Goal: Information Seeking & Learning: Check status

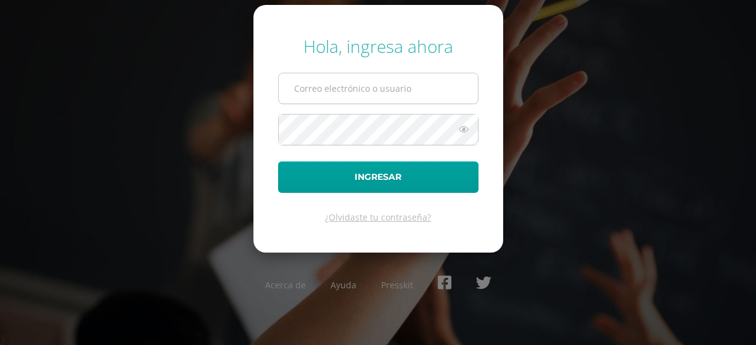
click at [416, 84] on input "text" at bounding box center [378, 88] width 199 height 30
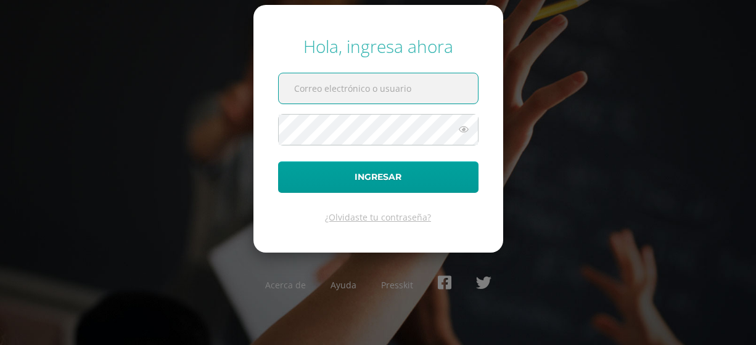
type input "[EMAIL_ADDRESS][DOMAIN_NAME]"
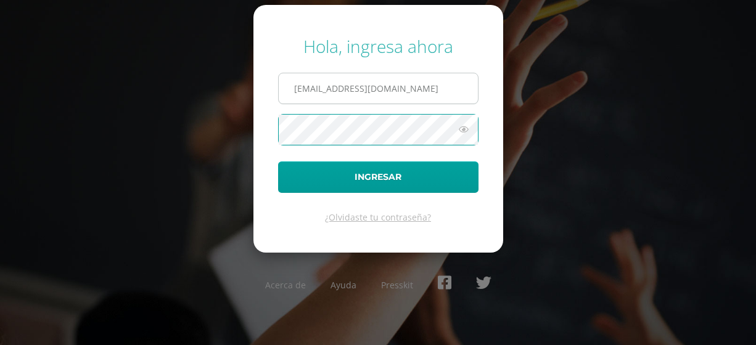
click at [278, 162] on button "Ingresar" at bounding box center [378, 177] width 200 height 31
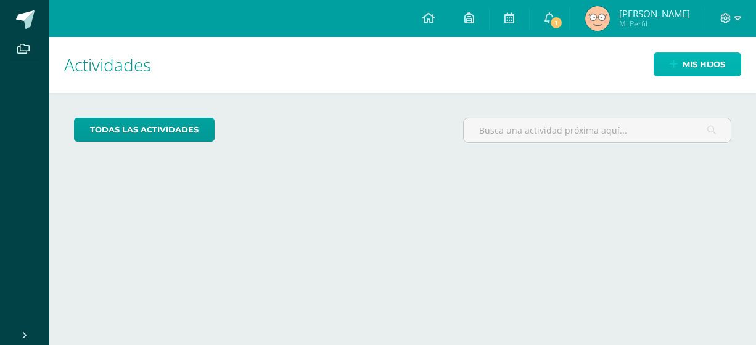
click at [671, 72] on link "Mis hijos" at bounding box center [698, 64] width 88 height 24
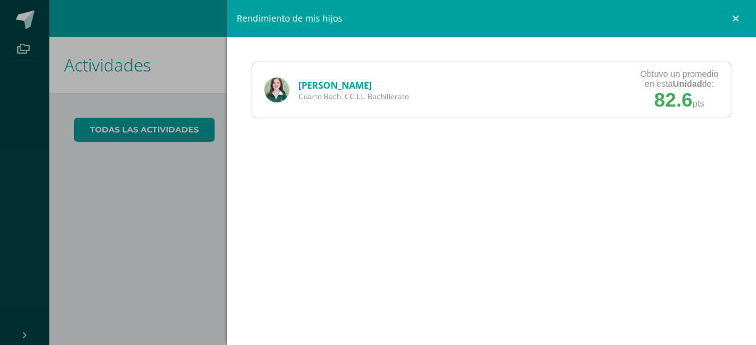
click at [335, 91] on span "Cuarto Bach. CC.LL. Bachillerato" at bounding box center [353, 96] width 110 height 10
click at [311, 82] on link "[PERSON_NAME]" at bounding box center [334, 85] width 73 height 12
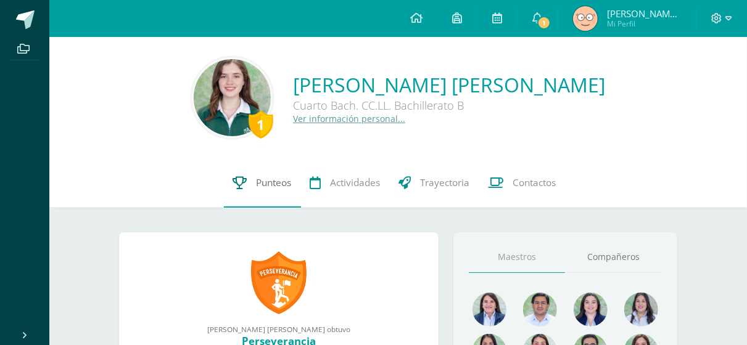
click at [257, 194] on link "Punteos" at bounding box center [262, 182] width 77 height 49
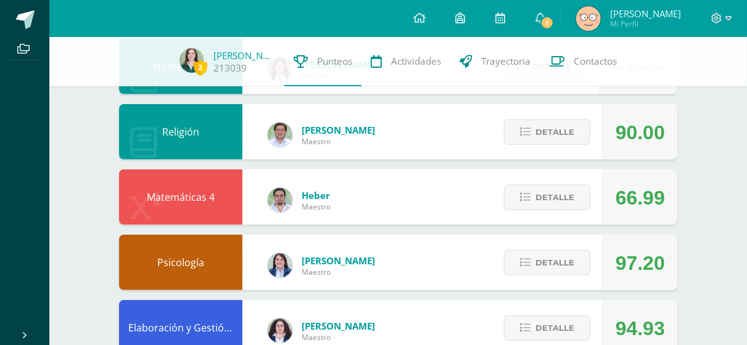
scroll to position [352, 0]
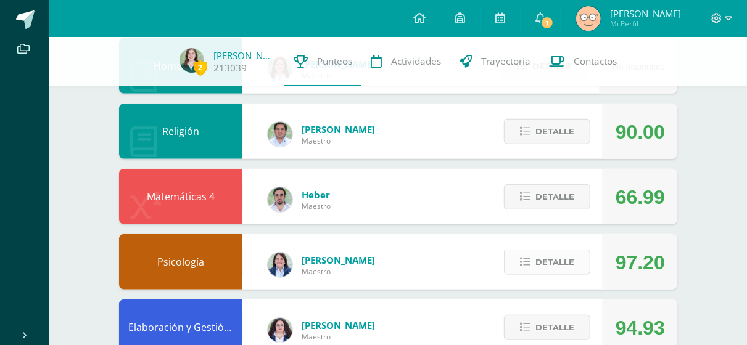
click at [546, 257] on span "Detalle" at bounding box center [554, 262] width 39 height 23
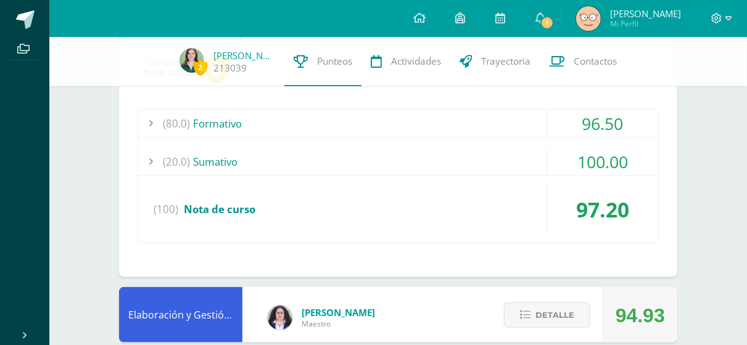
scroll to position [612, 0]
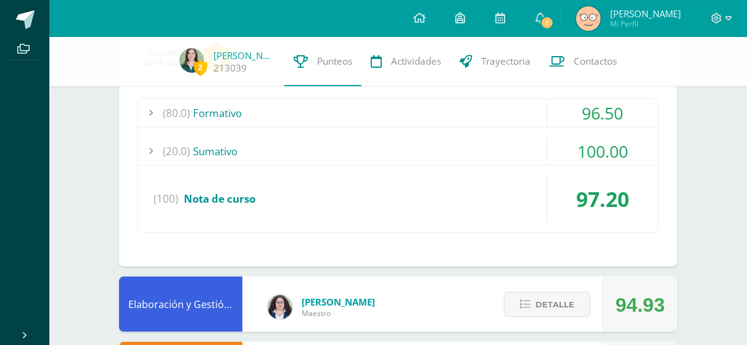
click at [485, 107] on div "(80.0) Formativo" at bounding box center [398, 113] width 520 height 28
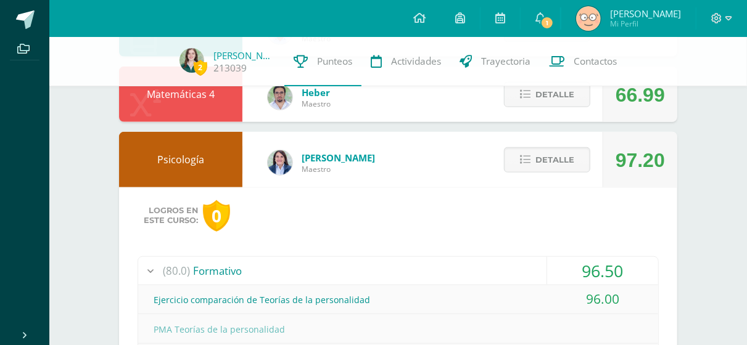
scroll to position [454, 0]
click at [524, 152] on button "Detalle" at bounding box center [547, 160] width 86 height 25
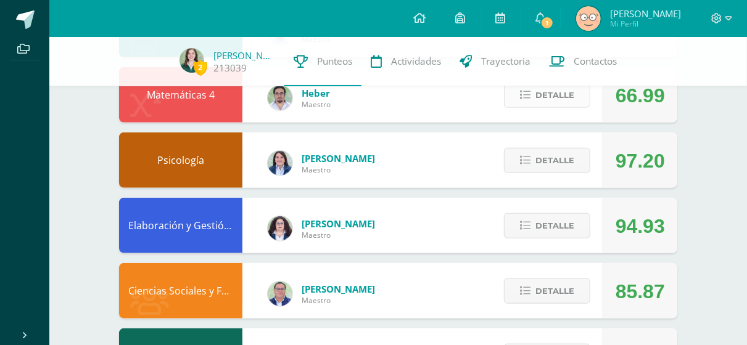
click at [530, 107] on button "Detalle" at bounding box center [547, 95] width 86 height 25
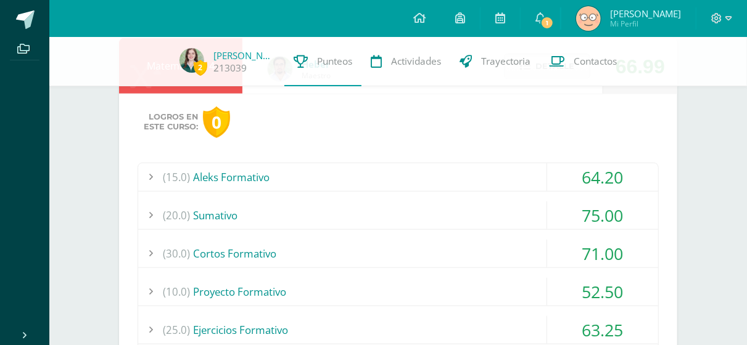
scroll to position [485, 0]
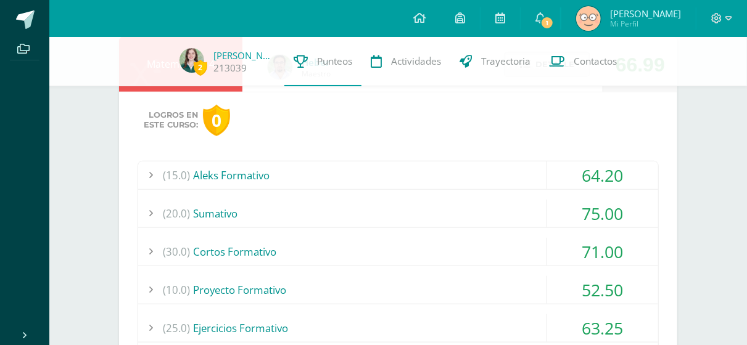
click at [482, 184] on div "(15.0) Aleks Formativo" at bounding box center [398, 176] width 520 height 28
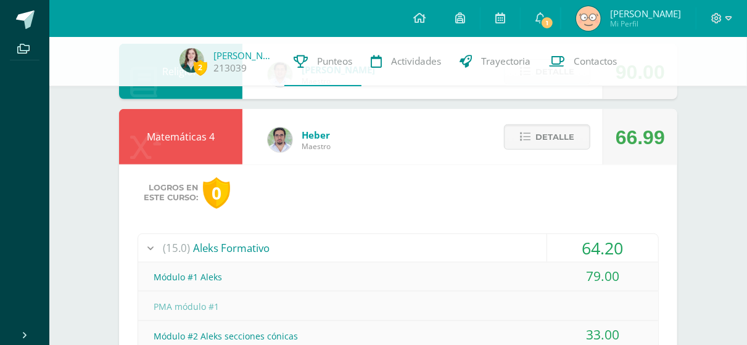
scroll to position [411, 0]
click at [543, 133] on span "Detalle" at bounding box center [554, 137] width 39 height 23
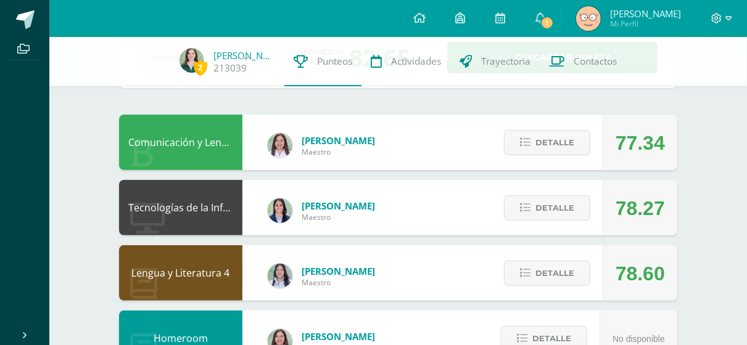
scroll to position [80, 0]
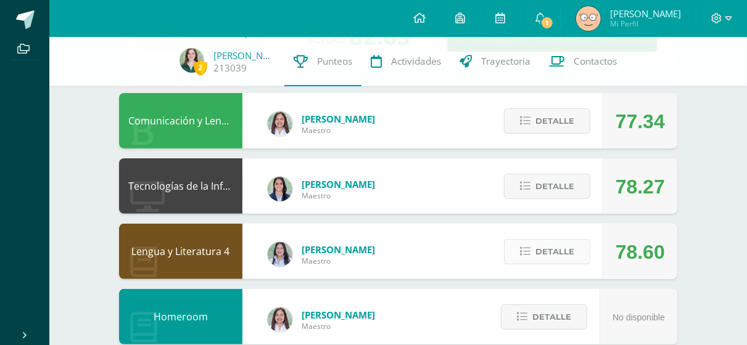
click at [543, 252] on span "Detalle" at bounding box center [554, 252] width 39 height 23
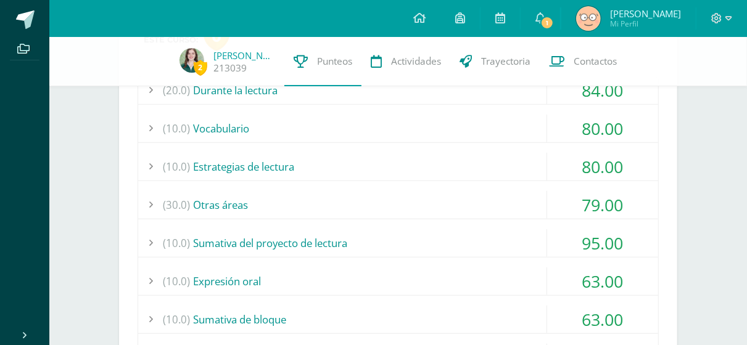
scroll to position [372, 0]
drag, startPoint x: 482, startPoint y: 273, endPoint x: 424, endPoint y: 204, distance: 90.6
click at [424, 204] on div "(20.0) Durante la lectura 84.00 Una habitación propia: comprensión I 93.00" at bounding box center [398, 240] width 521 height 326
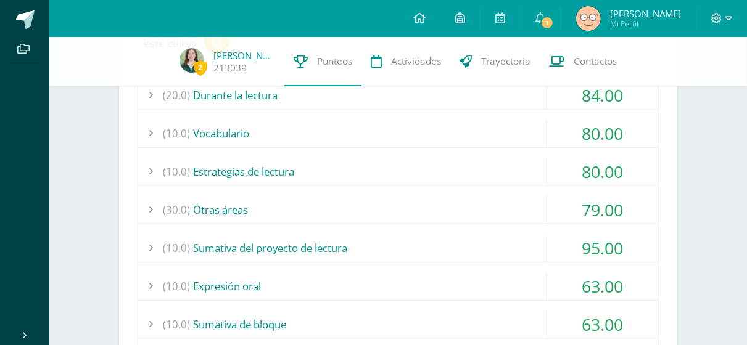
click at [347, 199] on div "(30.0) Otras áreas" at bounding box center [398, 210] width 520 height 28
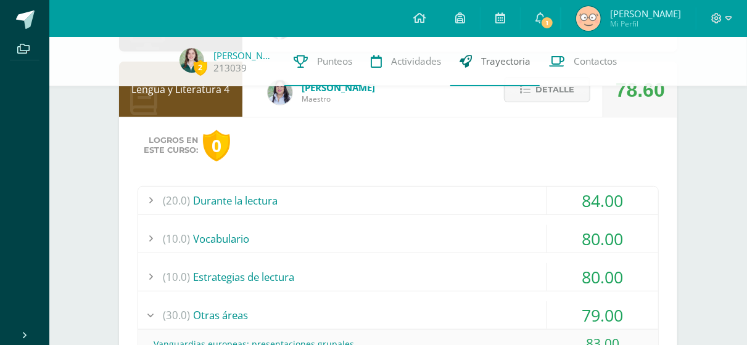
scroll to position [263, 0]
click at [529, 100] on button "Detalle" at bounding box center [547, 90] width 86 height 25
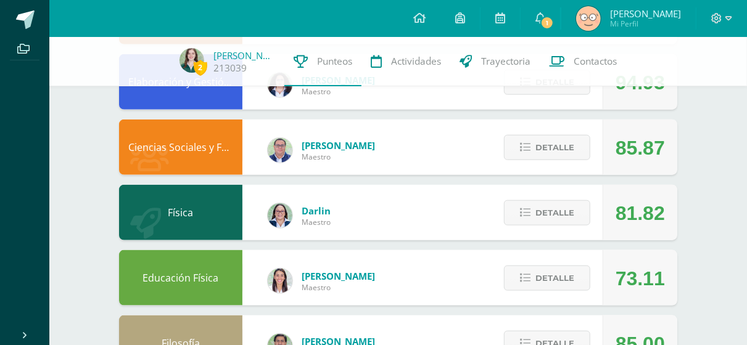
scroll to position [599, 0]
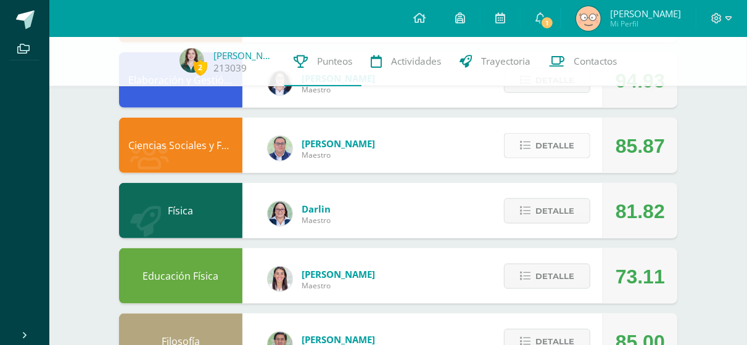
click at [537, 150] on span "Detalle" at bounding box center [554, 145] width 39 height 23
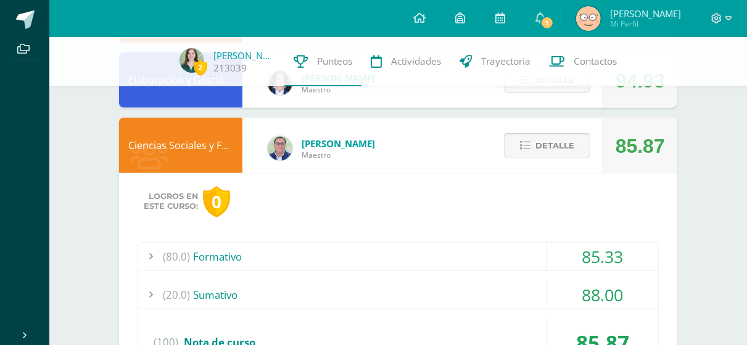
scroll to position [612, 0]
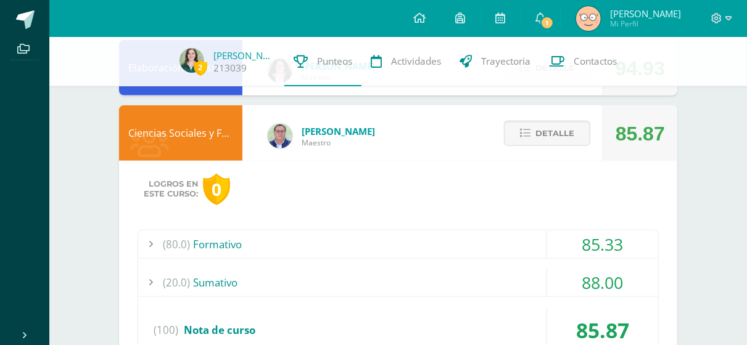
click at [457, 249] on div "(80.0) Formativo" at bounding box center [398, 245] width 520 height 28
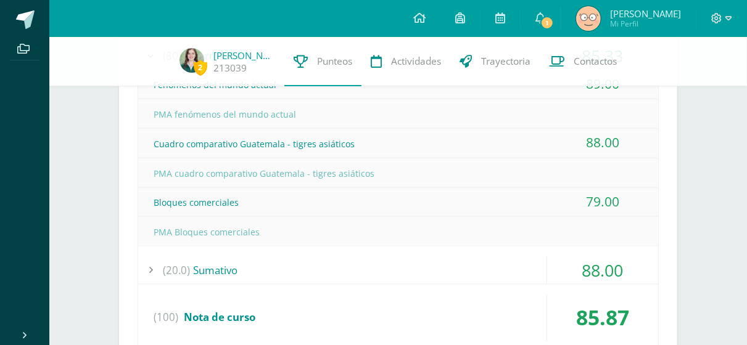
scroll to position [805, 0]
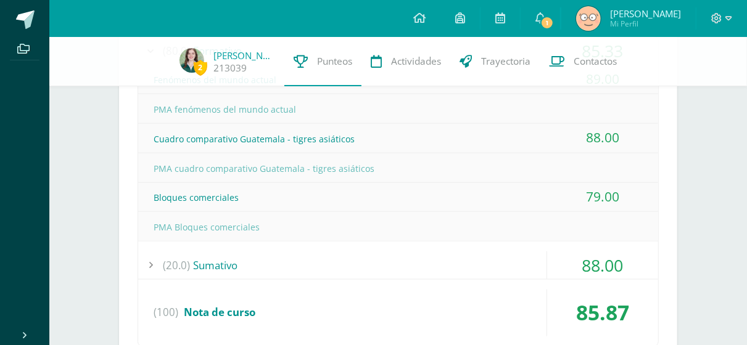
click at [553, 290] on div "85.87" at bounding box center [602, 313] width 111 height 47
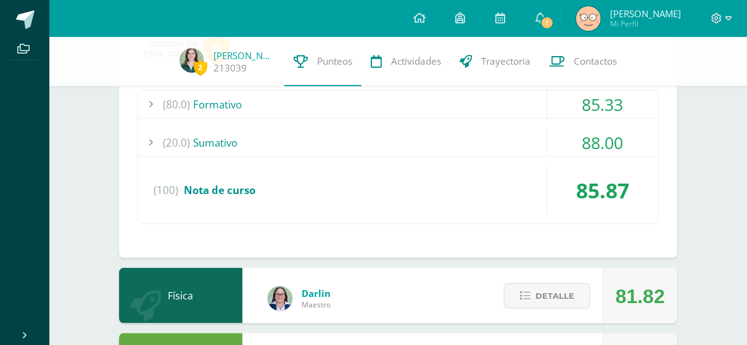
scroll to position [732, 0]
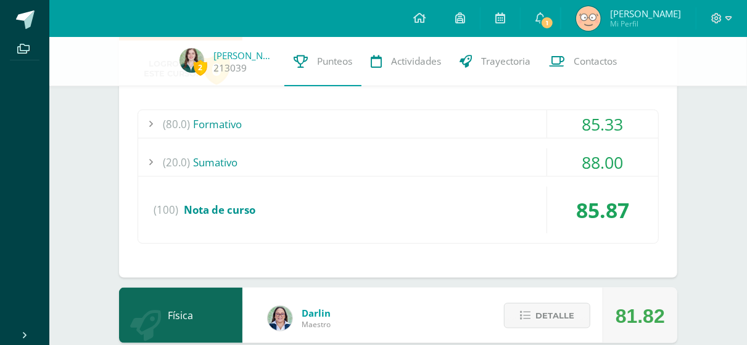
click at [519, 154] on div "(20.0) Sumativo" at bounding box center [398, 163] width 520 height 28
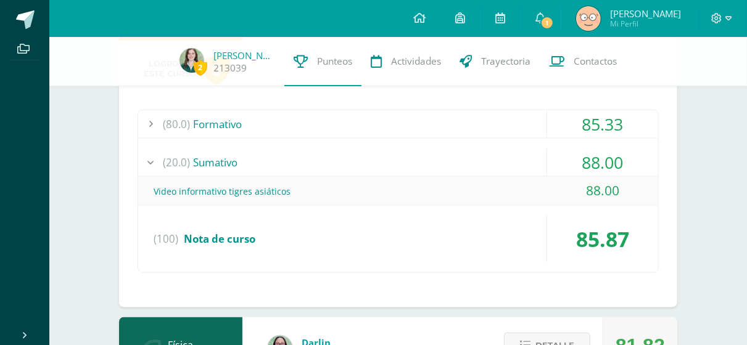
click at [519, 154] on div "(20.0) Sumativo" at bounding box center [398, 163] width 520 height 28
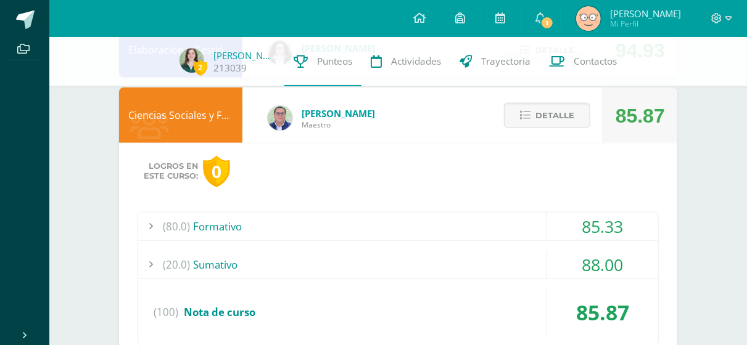
scroll to position [605, 0]
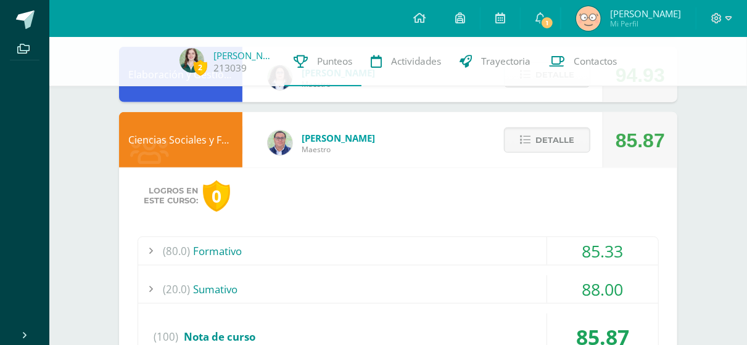
click at [481, 255] on div "(80.0) Formativo" at bounding box center [398, 251] width 520 height 28
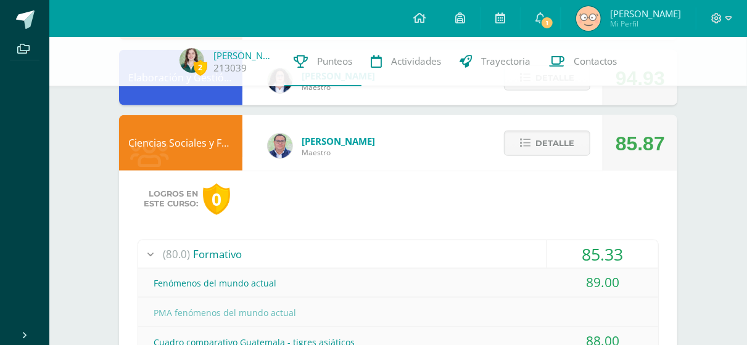
scroll to position [601, 0]
click at [528, 151] on button "Detalle" at bounding box center [547, 143] width 86 height 25
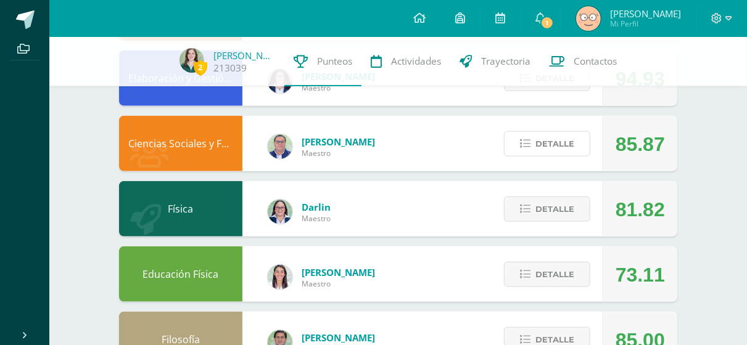
scroll to position [648, 0]
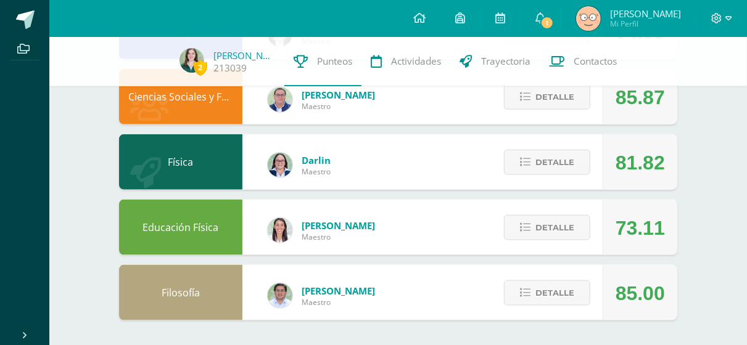
click at [535, 147] on div "Detalle" at bounding box center [543, 162] width 117 height 56
click at [529, 162] on icon at bounding box center [525, 162] width 10 height 10
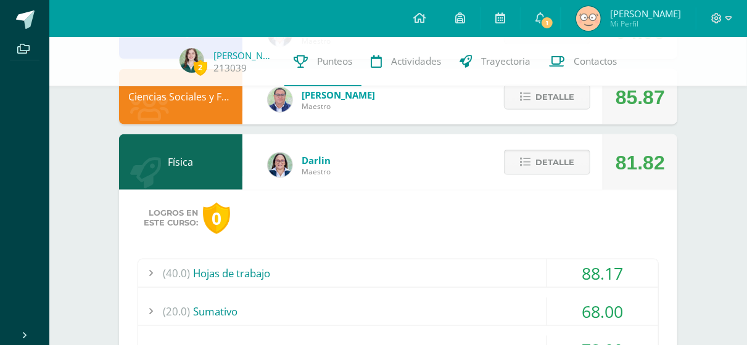
click at [529, 162] on icon at bounding box center [525, 162] width 10 height 10
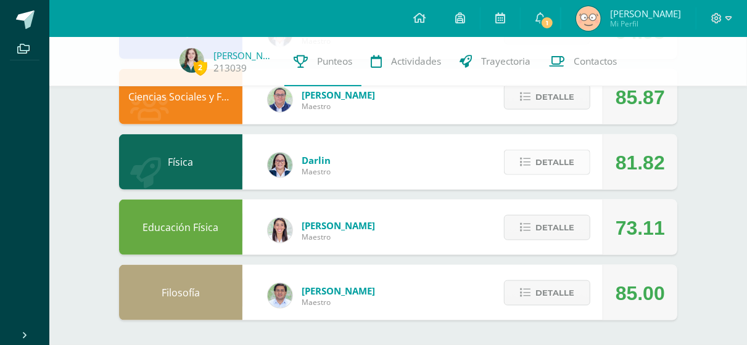
click at [529, 162] on icon at bounding box center [525, 162] width 10 height 10
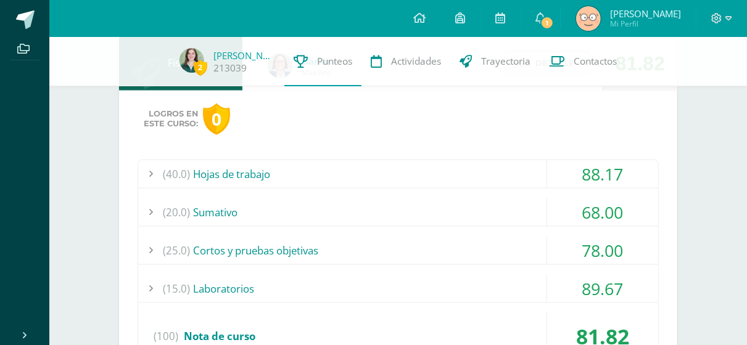
scroll to position [749, 0]
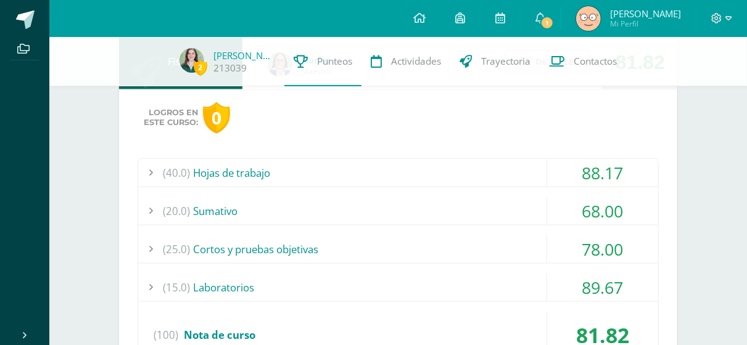
click at [501, 219] on div "(20.0) Sumativo" at bounding box center [398, 211] width 520 height 28
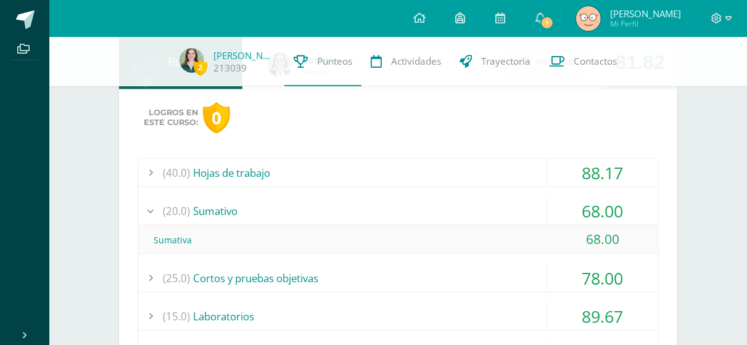
click at [501, 219] on div "(20.0) Sumativo" at bounding box center [398, 211] width 520 height 28
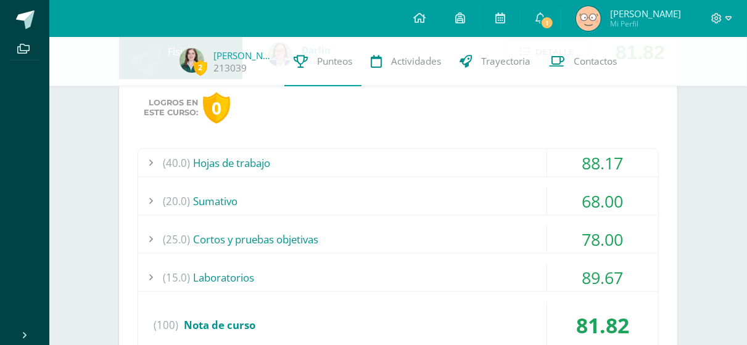
scroll to position [759, 0]
click at [482, 170] on div "(40.0) Hojas de trabajo" at bounding box center [398, 163] width 520 height 28
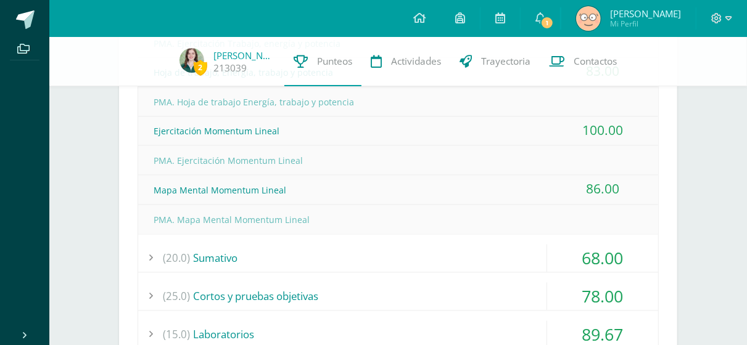
scroll to position [1111, 0]
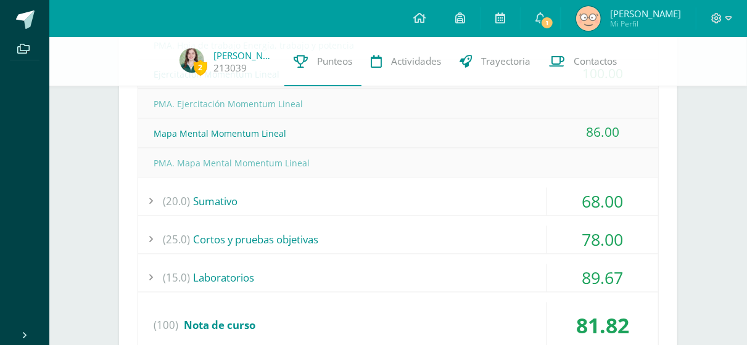
click at [460, 239] on div "(25.0) Cortos y pruebas objetivas" at bounding box center [398, 240] width 520 height 28
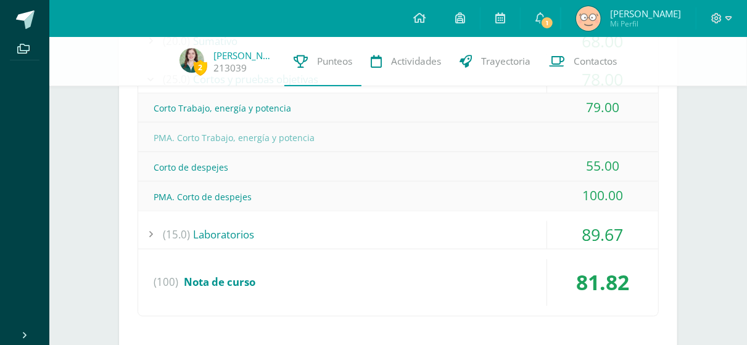
scroll to position [920, 0]
click at [458, 234] on div "(15.0) Laboratorios" at bounding box center [398, 234] width 520 height 28
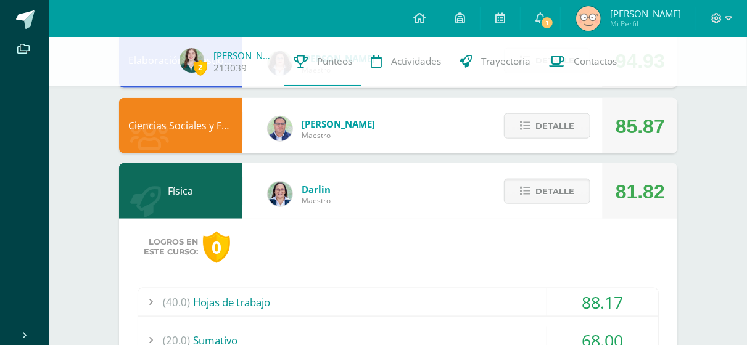
scroll to position [619, 0]
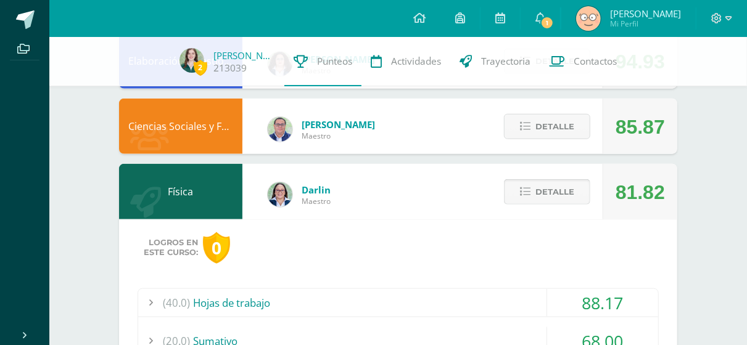
click at [544, 186] on span "Detalle" at bounding box center [554, 192] width 39 height 23
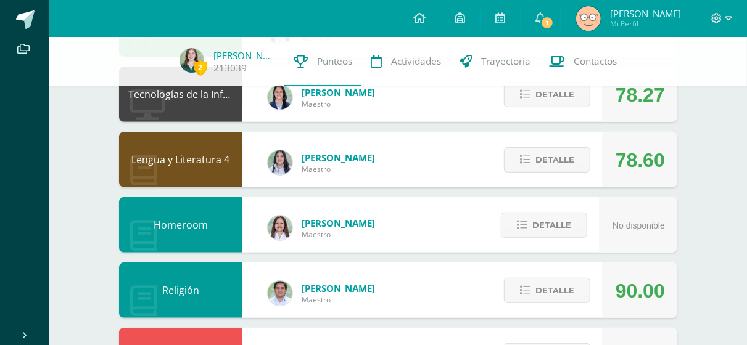
scroll to position [324, 0]
